Goal: Task Accomplishment & Management: Manage account settings

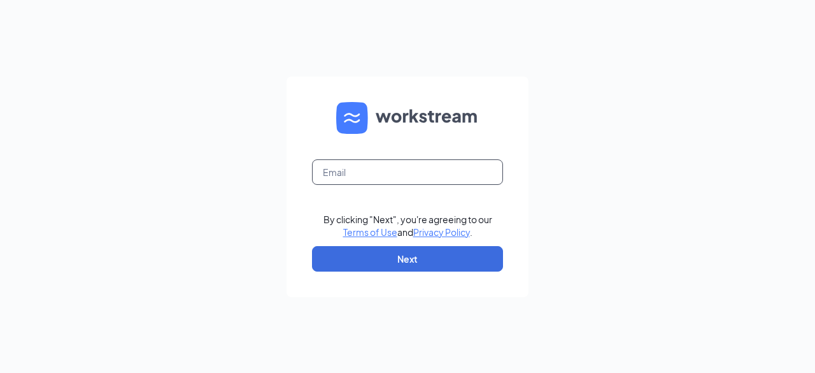
click at [415, 179] on input "text" at bounding box center [407, 171] width 191 height 25
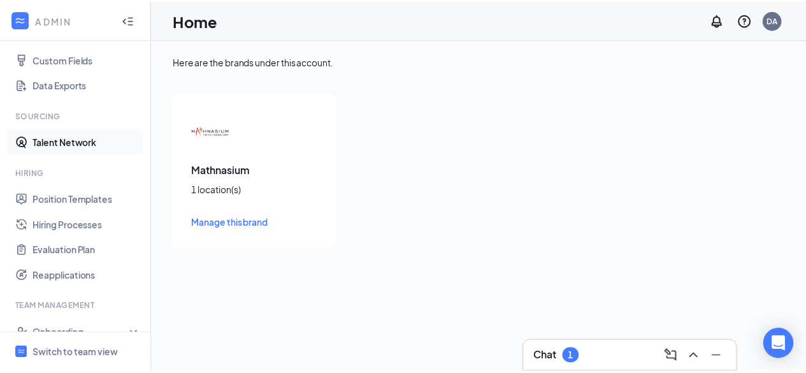
scroll to position [191, 0]
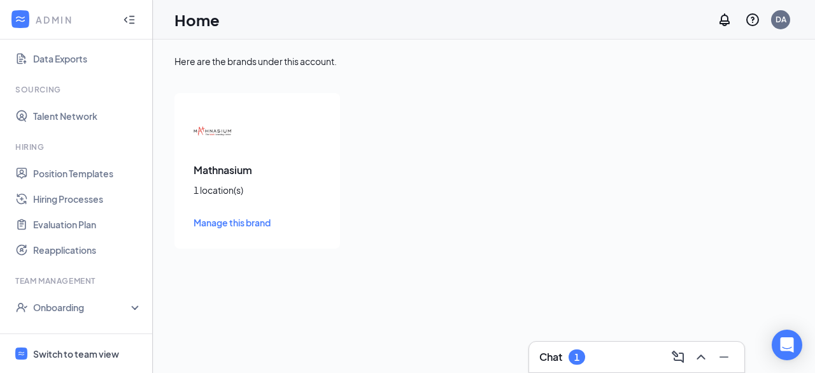
drag, startPoint x: 80, startPoint y: 347, endPoint x: 140, endPoint y: 290, distance: 82.0
click at [80, 347] on div "Switch to team view" at bounding box center [76, 353] width 86 height 13
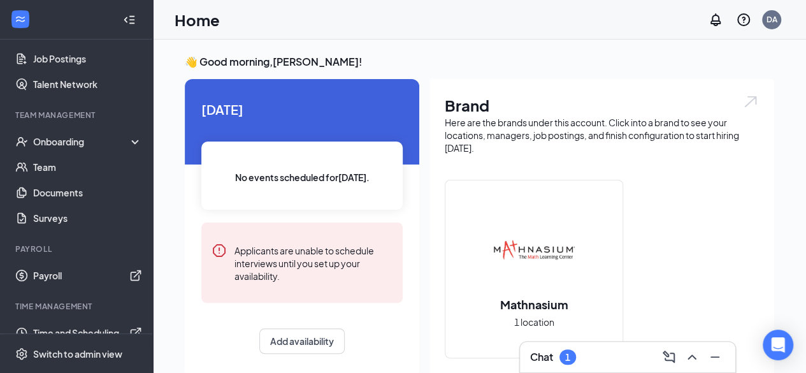
click at [562, 357] on div "1" at bounding box center [567, 356] width 17 height 15
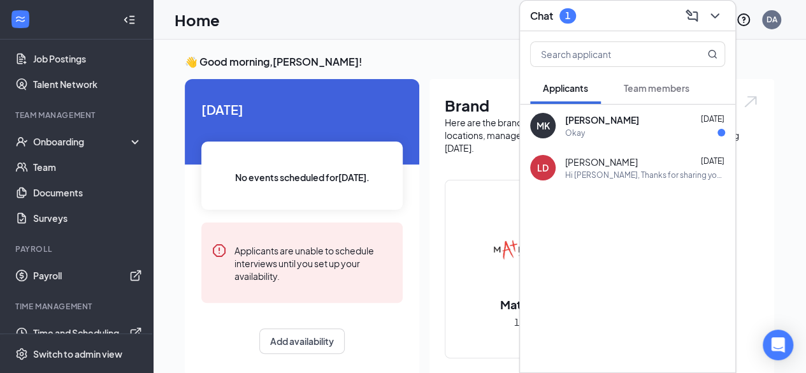
click at [641, 127] on div "Okay" at bounding box center [645, 132] width 160 height 11
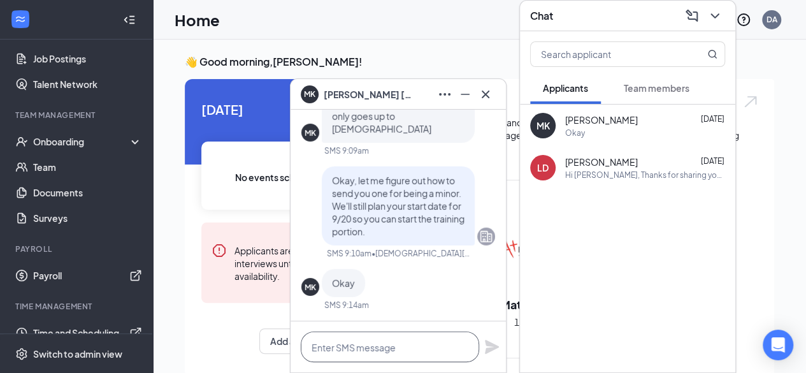
click at [369, 347] on textarea at bounding box center [390, 346] width 178 height 31
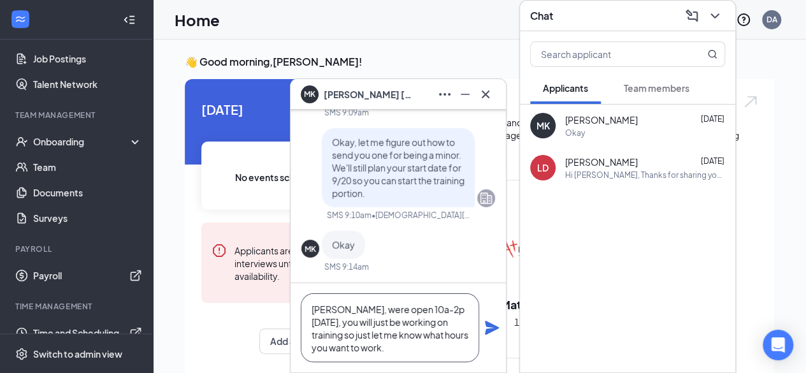
type textarea "[PERSON_NAME], were open 10a-2p [DATE], you will just be working on training so…"
click at [493, 326] on icon "Plane" at bounding box center [492, 327] width 14 height 14
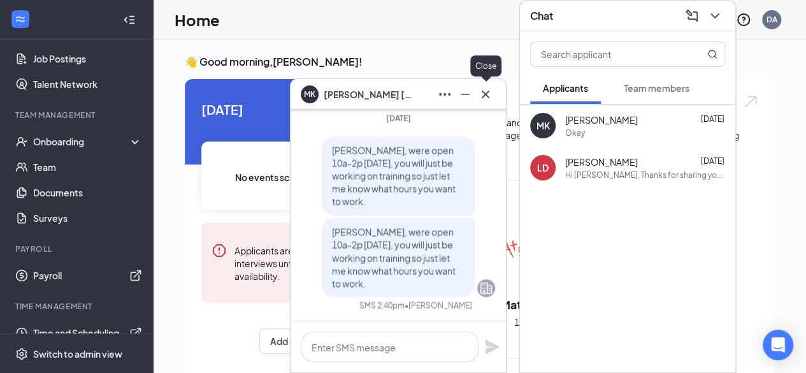
click at [487, 94] on icon "Cross" at bounding box center [485, 94] width 15 height 15
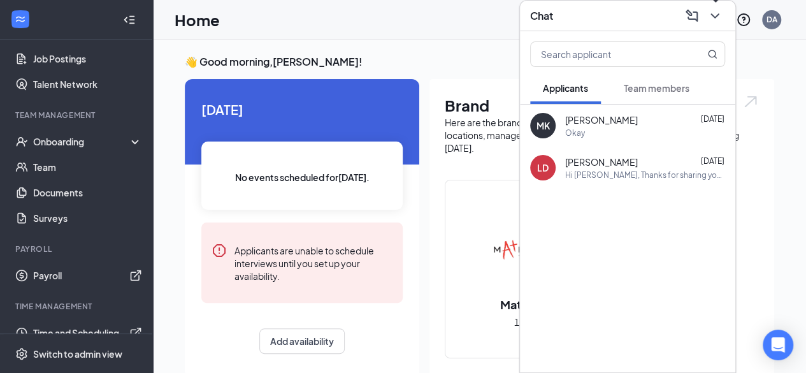
click at [712, 12] on icon "ChevronDown" at bounding box center [714, 15] width 15 height 15
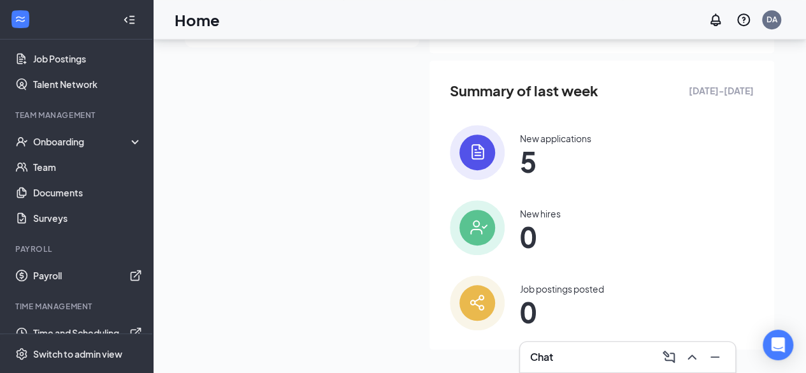
scroll to position [337, 0]
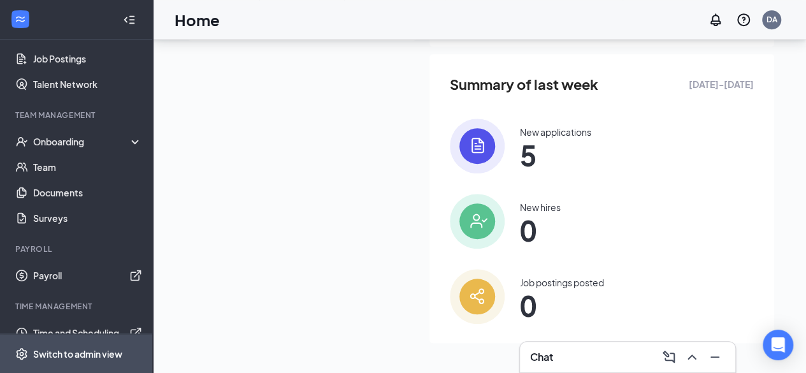
click at [125, 359] on span "Switch to admin view" at bounding box center [87, 353] width 109 height 39
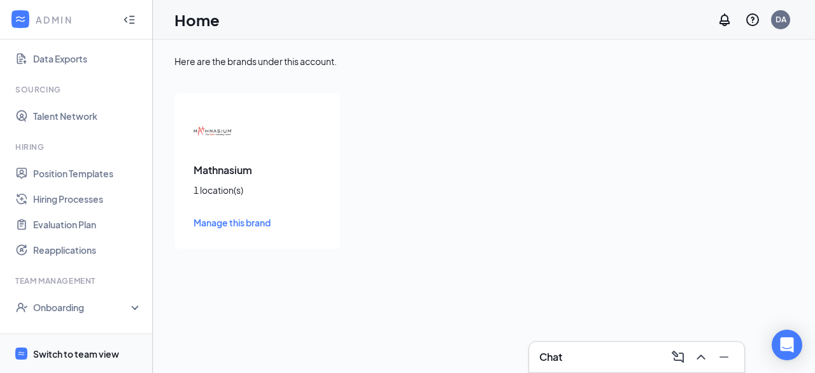
click at [61, 350] on div "Switch to team view" at bounding box center [76, 353] width 86 height 13
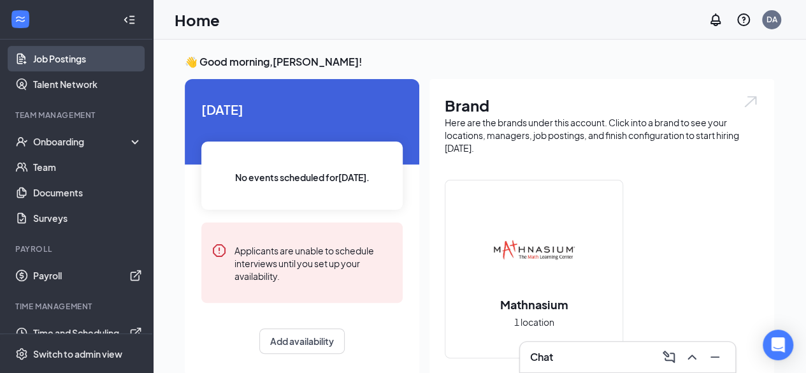
click at [76, 57] on link "Job Postings" at bounding box center [87, 58] width 109 height 25
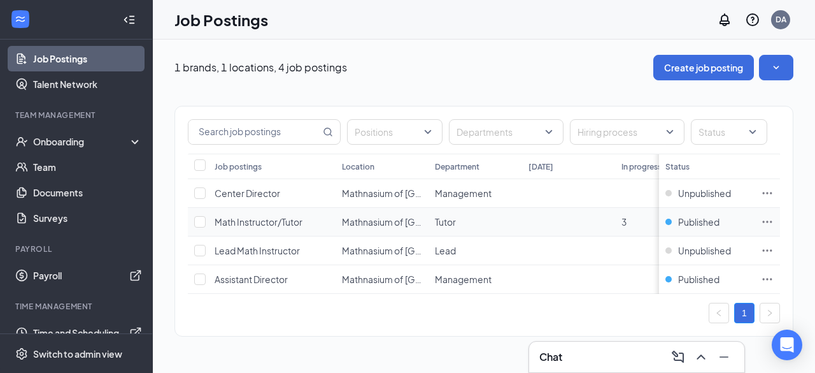
click at [772, 224] on icon "Ellipses" at bounding box center [767, 221] width 13 height 13
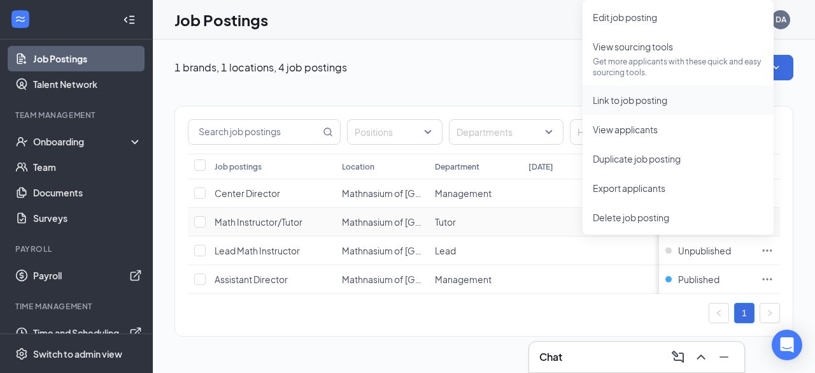
click at [668, 97] on span "Link to job posting" at bounding box center [630, 99] width 75 height 11
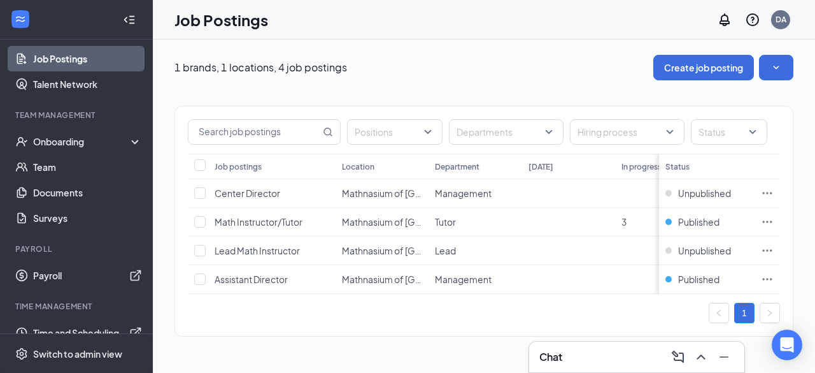
click at [440, 332] on div "Positions Departments Hiring process Status Job postings Location Department [D…" at bounding box center [484, 221] width 619 height 231
click at [770, 274] on icon "Ellipses" at bounding box center [767, 279] width 13 height 13
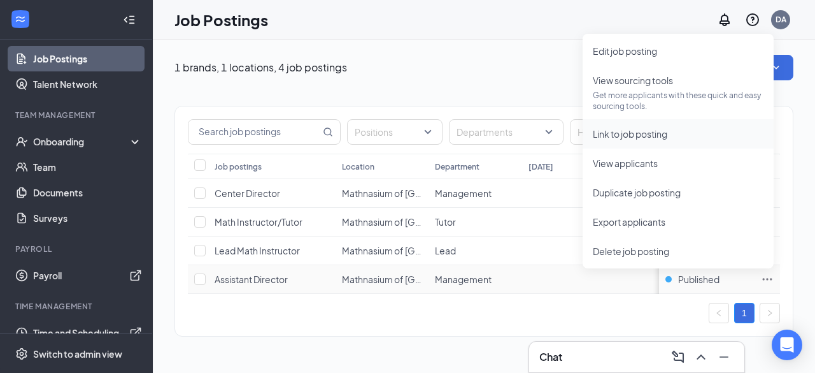
click at [682, 133] on span "Link to job posting" at bounding box center [678, 134] width 171 height 14
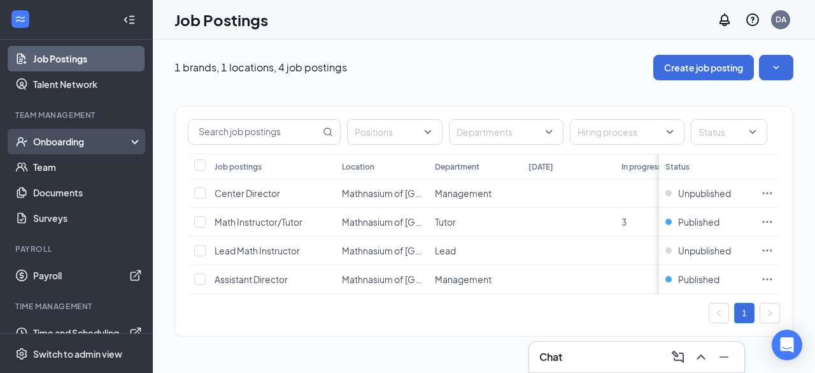
scroll to position [208, 0]
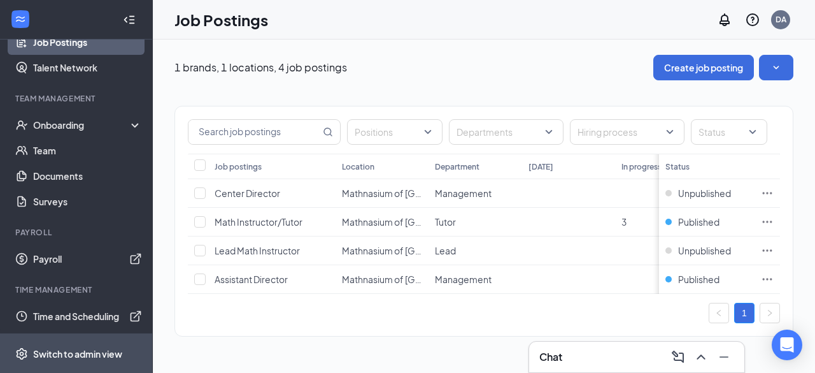
click at [68, 352] on div "Switch to admin view" at bounding box center [77, 353] width 89 height 13
